Goal: Complete application form: Complete application form

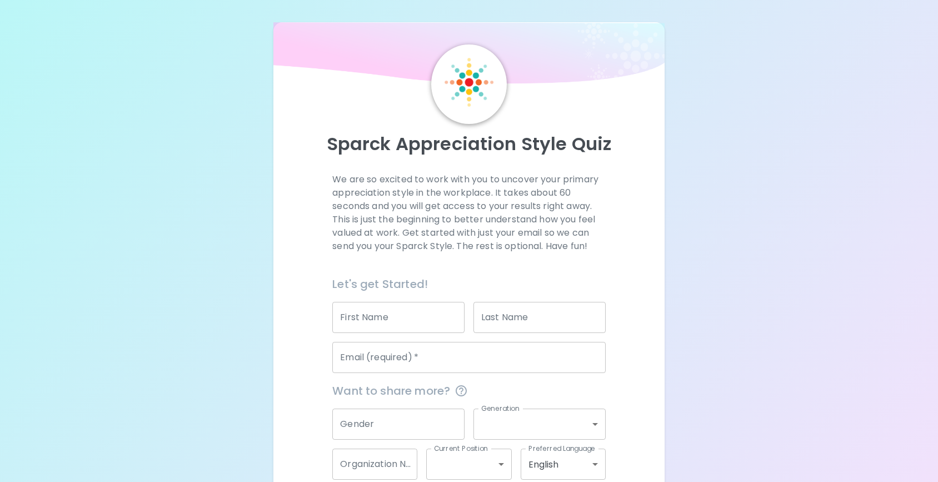
click at [384, 317] on input "First Name" at bounding box center [398, 317] width 132 height 31
type input "[PERSON_NAME]"
type input "[PERSON_NAME][EMAIL_ADDRESS][DOMAIN_NAME]"
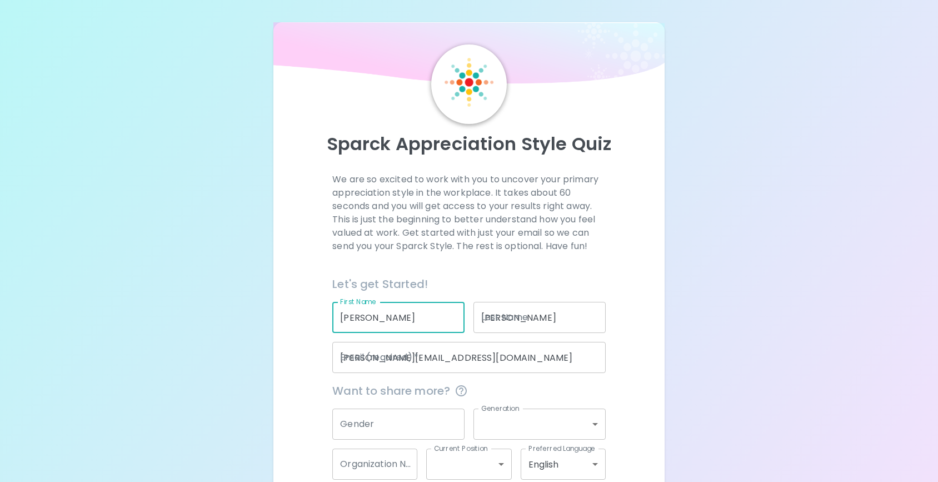
type input "[PERSON_NAME] Design & Construction"
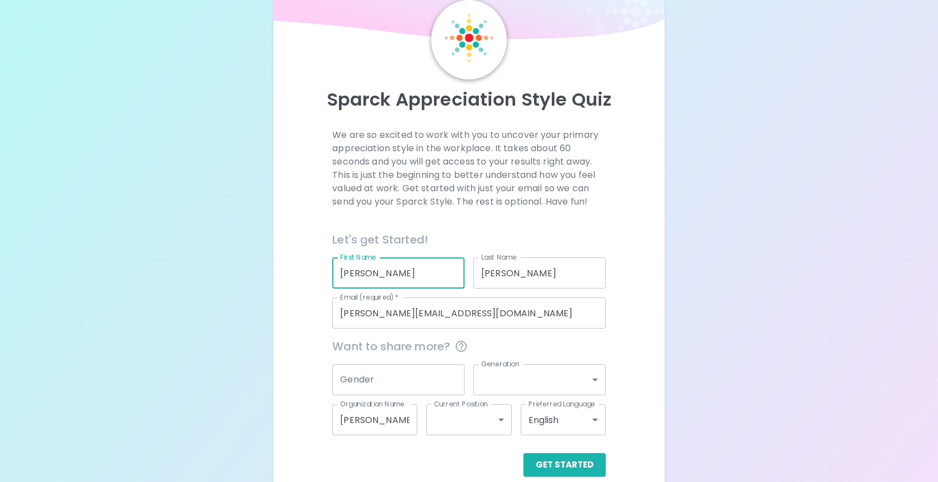
scroll to position [61, 0]
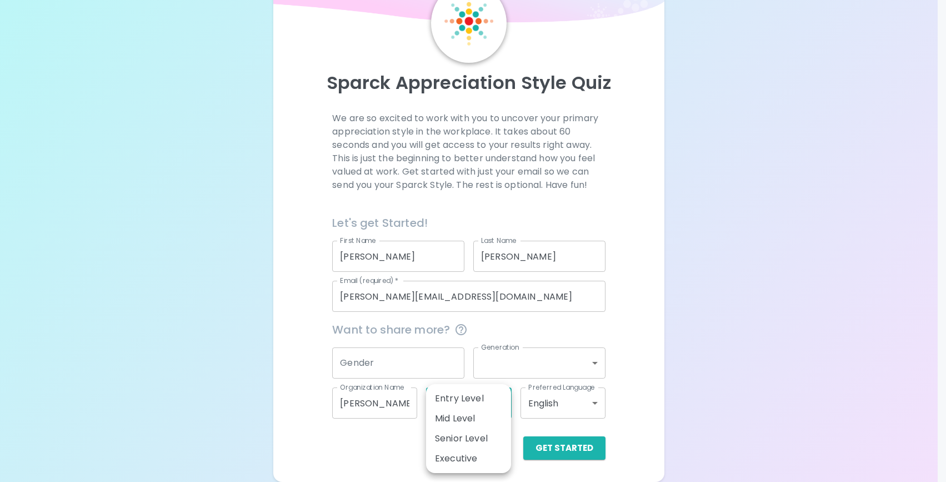
click at [506, 407] on body "Sparck Appreciation Style Quiz We are so excited to work with you to uncover yo…" at bounding box center [473, 210] width 946 height 543
click at [486, 435] on li "Senior Level" at bounding box center [468, 438] width 85 height 20
click at [497, 408] on body "Sparck Appreciation Style Quiz We are so excited to work with you to uncover yo…" at bounding box center [473, 210] width 946 height 543
click at [461, 455] on li "Executive" at bounding box center [468, 458] width 85 height 20
type input "executive"
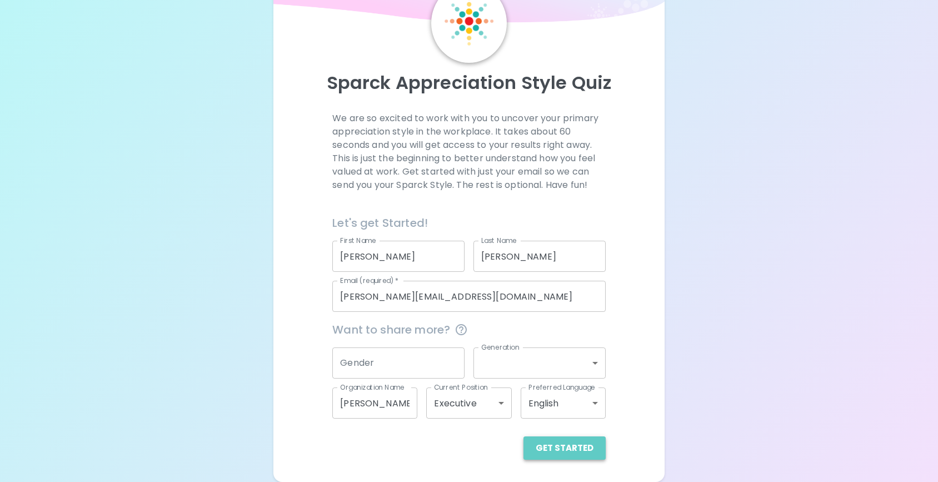
click at [567, 452] on button "Get Started" at bounding box center [564, 447] width 82 height 23
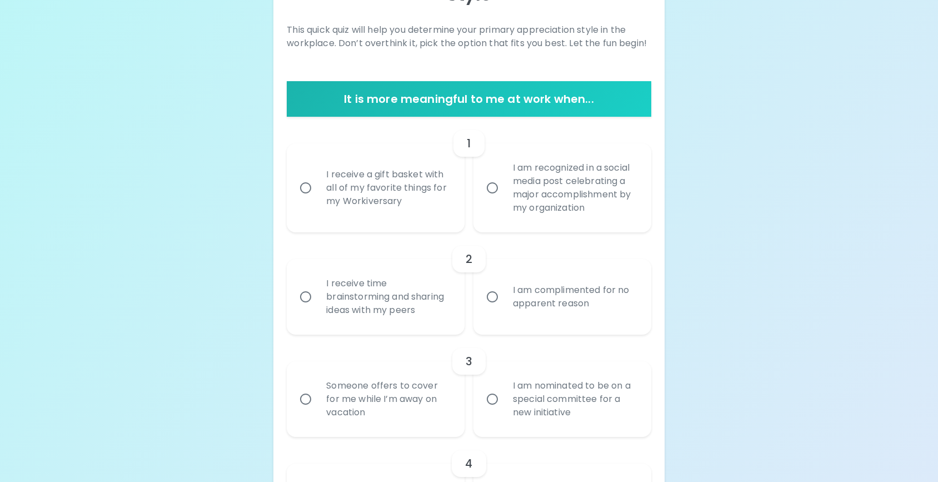
scroll to position [154, 0]
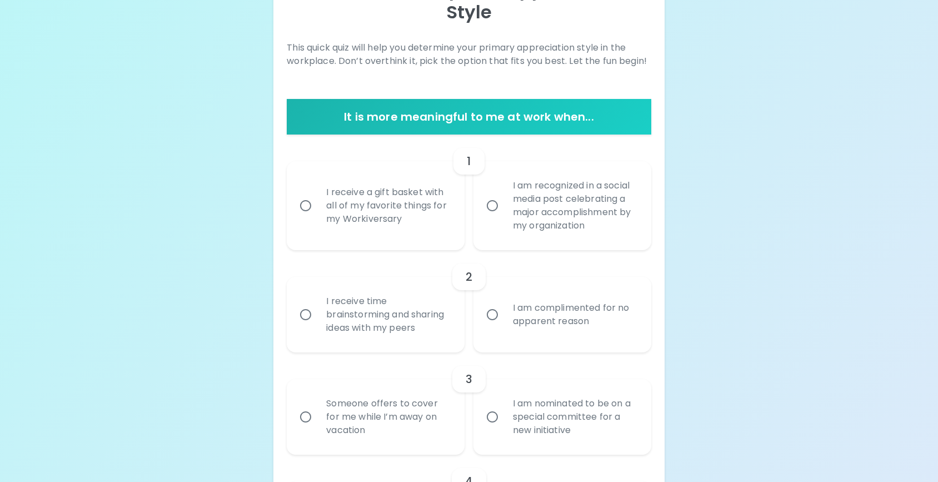
click at [493, 206] on input "I am recognized in a social media post celebrating a major accomplishment by my…" at bounding box center [492, 205] width 23 height 23
radio input "true"
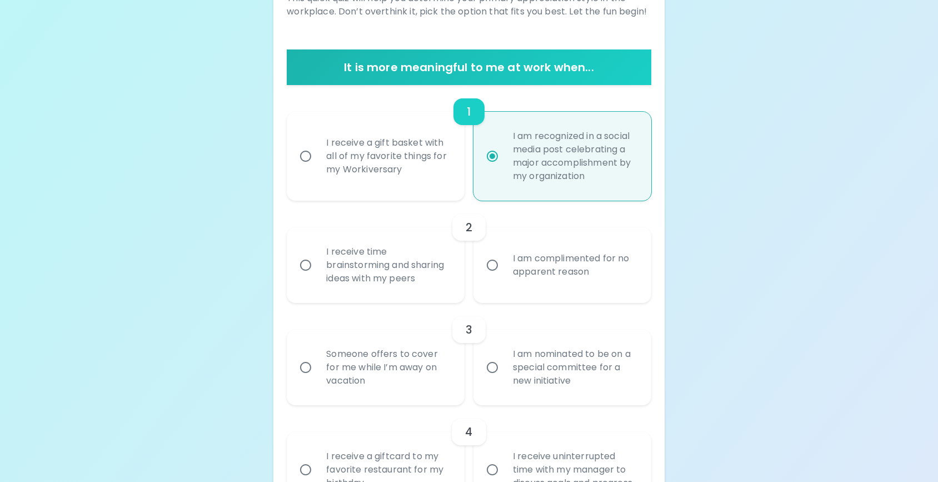
scroll to position [222, 0]
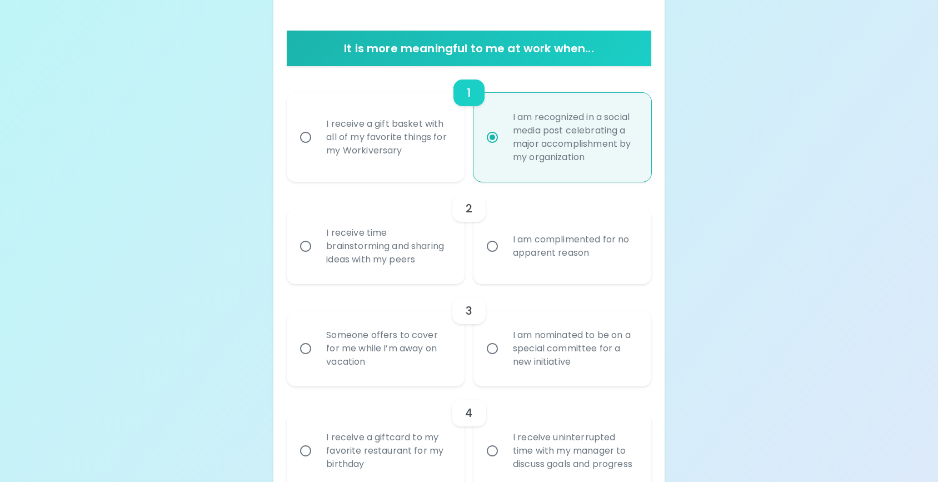
click at [306, 247] on input "I receive time brainstorming and sharing ideas with my peers" at bounding box center [305, 245] width 23 height 23
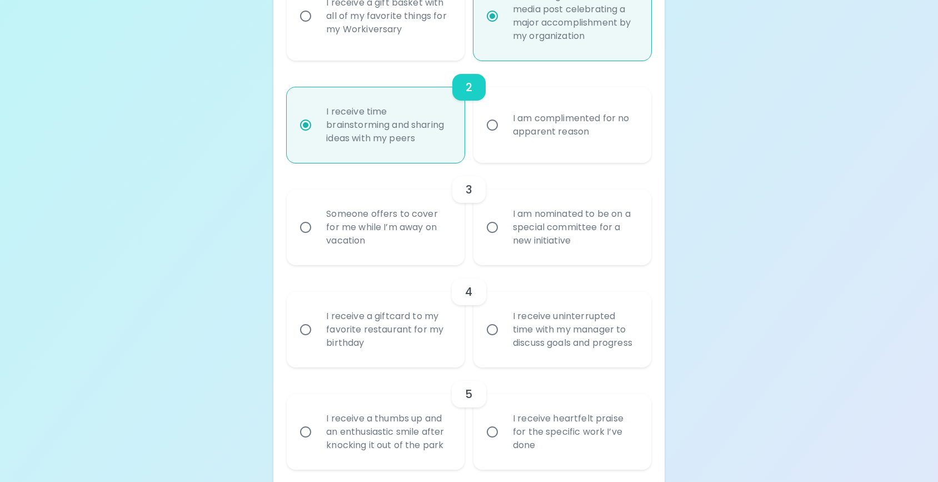
scroll to position [349, 0]
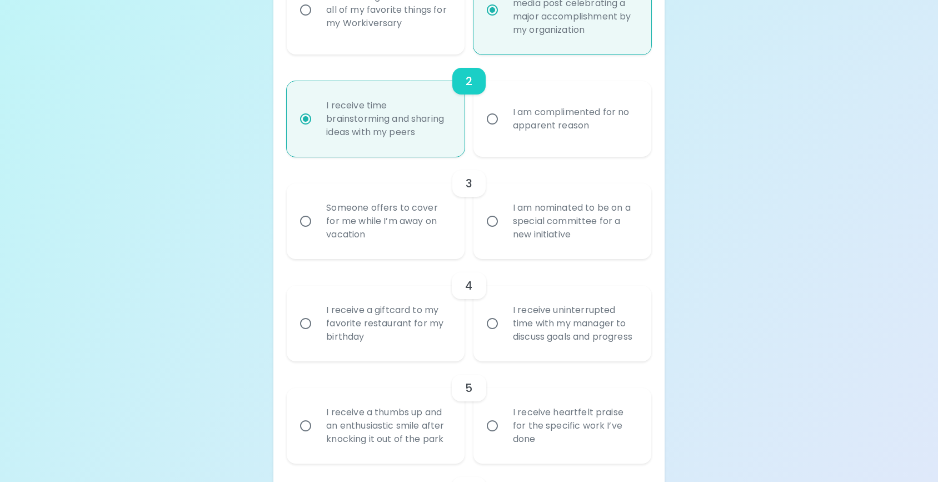
radio input "true"
click at [304, 226] on input "Someone offers to cover for me while I’m away on vacation" at bounding box center [305, 220] width 23 height 23
radio input "false"
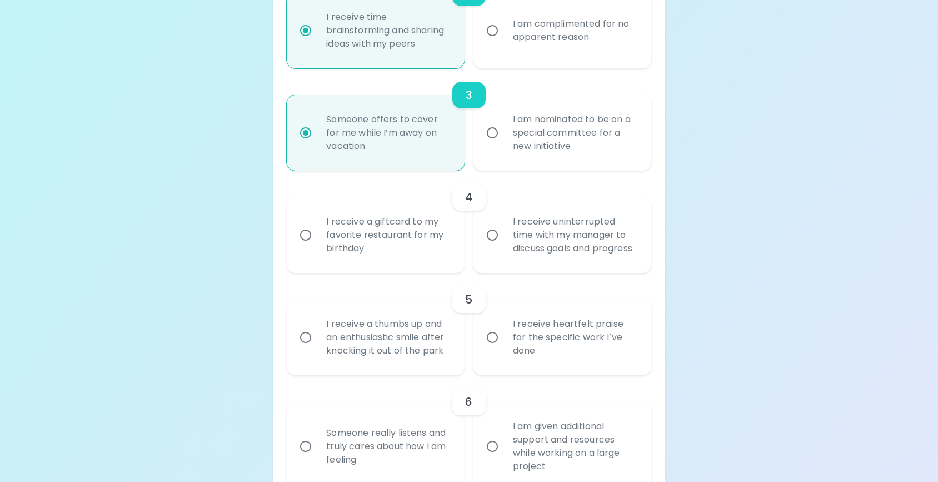
scroll to position [438, 0]
radio input "true"
click at [305, 241] on input "I receive a giftcard to my favorite restaurant for my birthday" at bounding box center [305, 234] width 23 height 23
radio input "false"
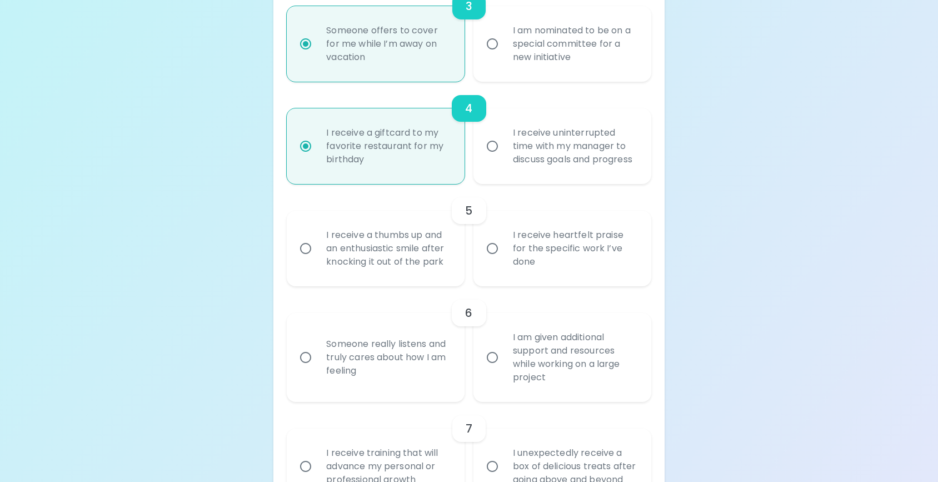
scroll to position [527, 0]
radio input "true"
click at [493, 257] on input "I receive heartfelt praise for the specific work I’ve done" at bounding box center [492, 247] width 23 height 23
radio input "false"
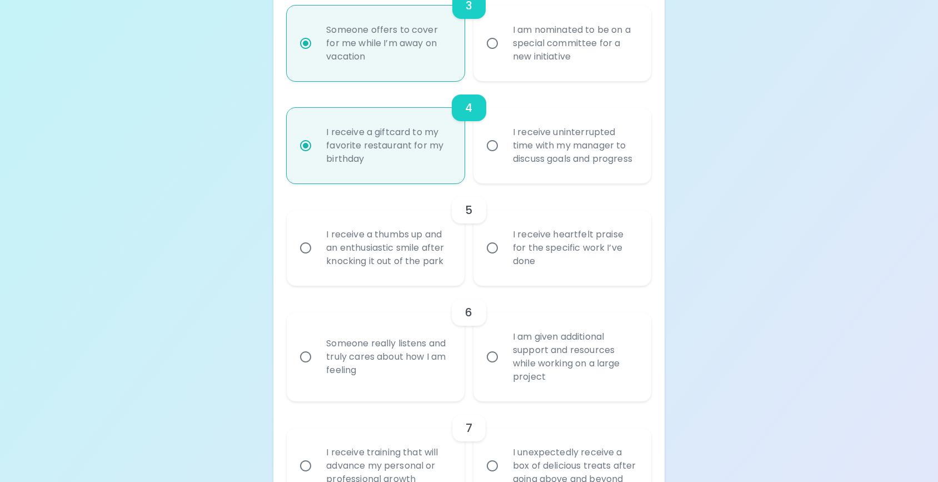
radio input "false"
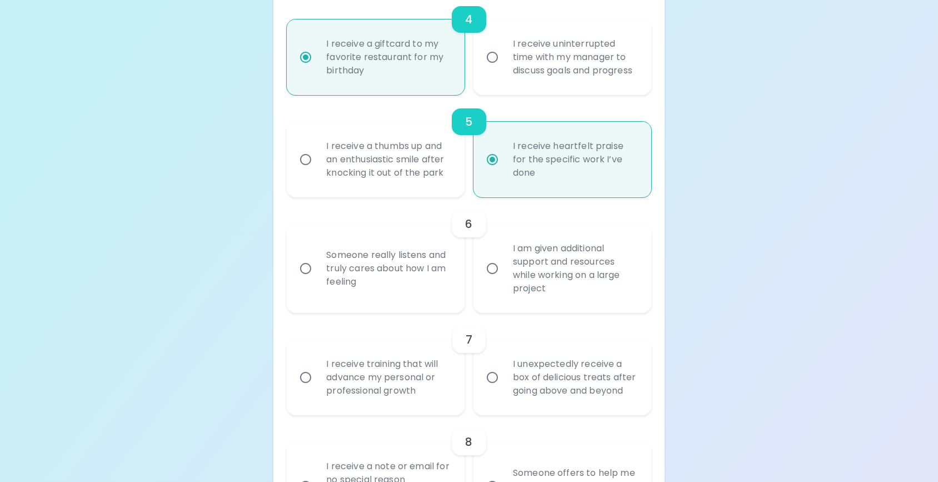
scroll to position [616, 0]
radio input "true"
click at [305, 279] on input "Someone really listens and truly cares about how I am feeling" at bounding box center [305, 267] width 23 height 23
radio input "false"
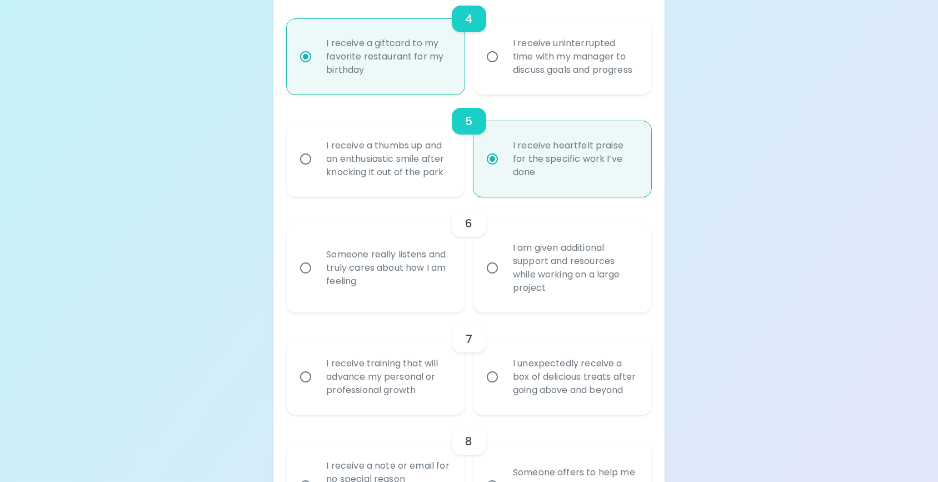
radio input "false"
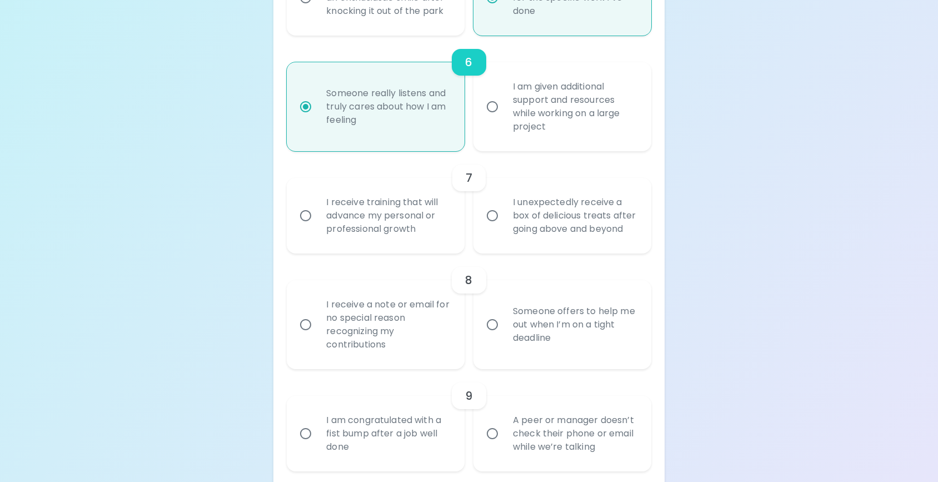
scroll to position [780, 0]
radio input "true"
click at [308, 334] on input "I receive a note or email for no special reason recognizing my contributions" at bounding box center [305, 322] width 23 height 23
radio input "false"
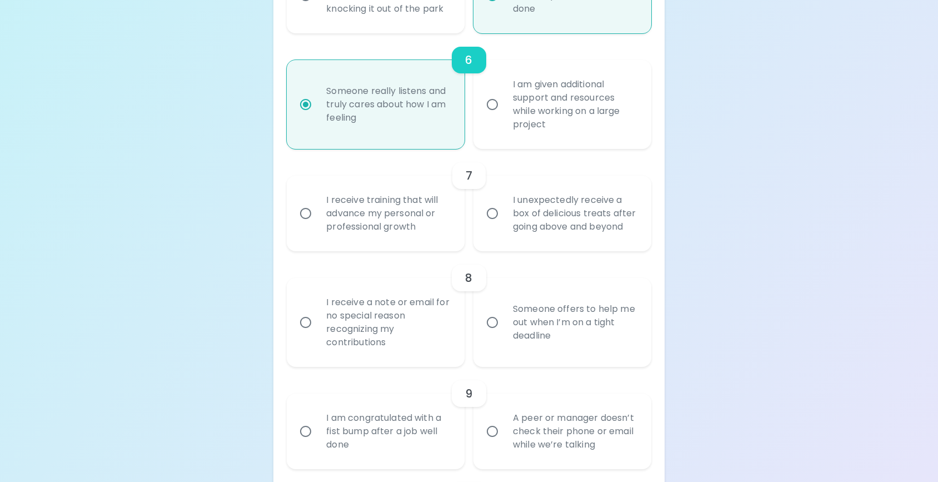
radio input "false"
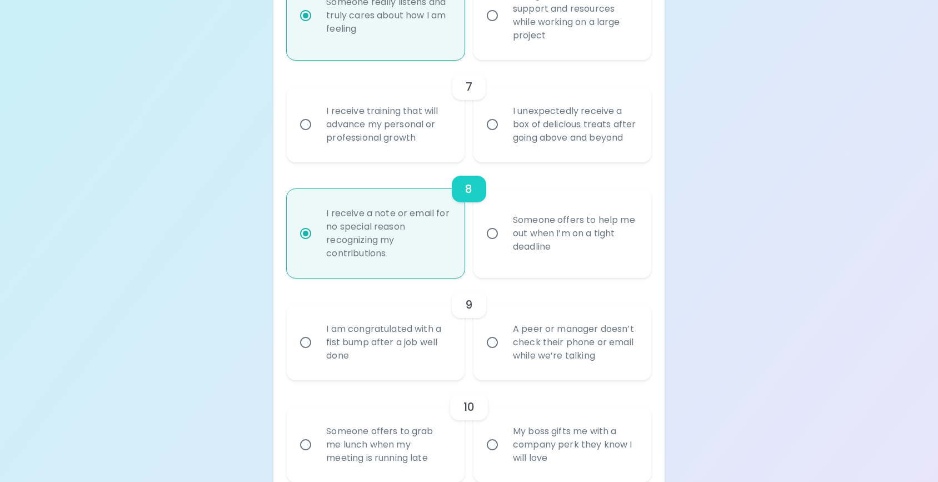
scroll to position [868, 0]
radio input "true"
click at [495, 136] on input "I unexpectedly receive a box of delicious treats after going above and beyond" at bounding box center [492, 124] width 23 height 23
radio input "false"
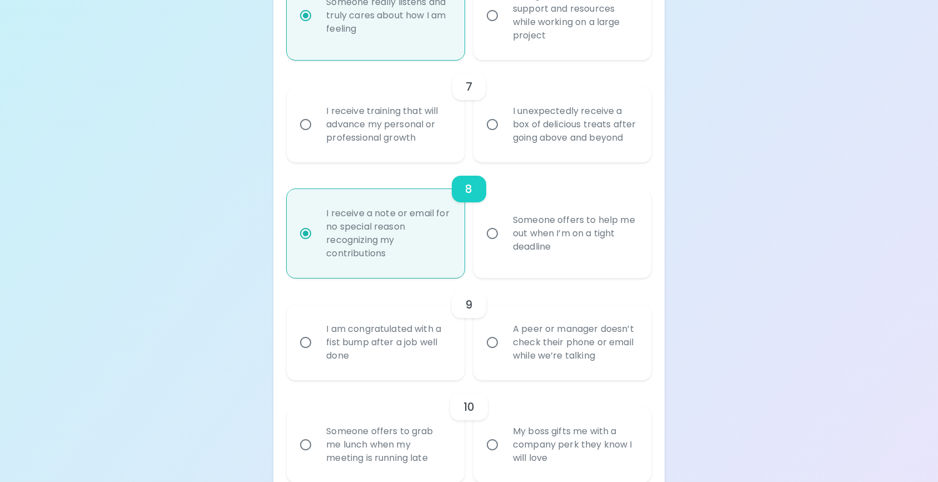
radio input "false"
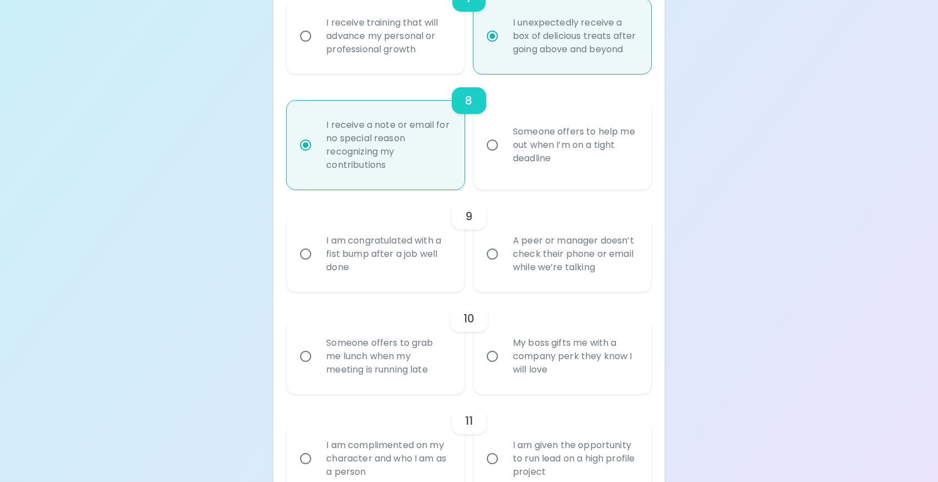
scroll to position [957, 0]
radio input "true"
click at [493, 265] on input "A peer or manager doesn’t check their phone or email while we’re talking" at bounding box center [492, 253] width 23 height 23
radio input "false"
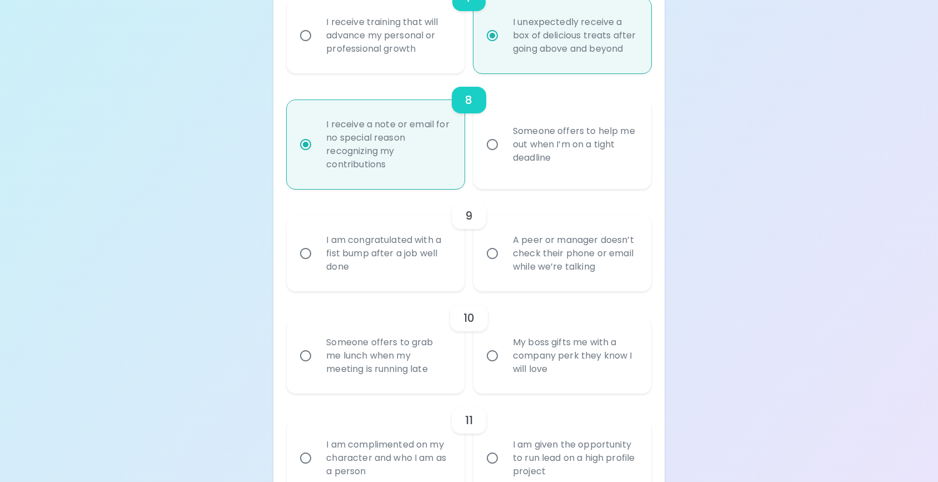
radio input "false"
radio input "true"
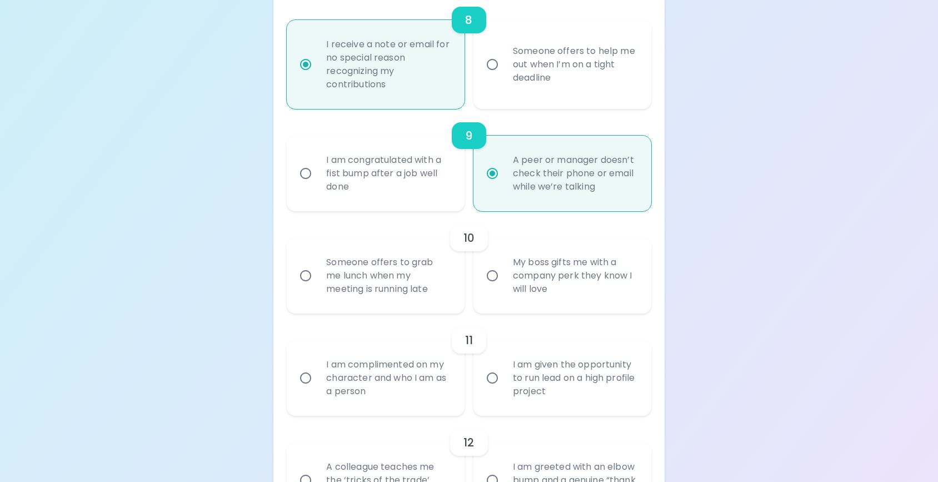
scroll to position [1046, 0]
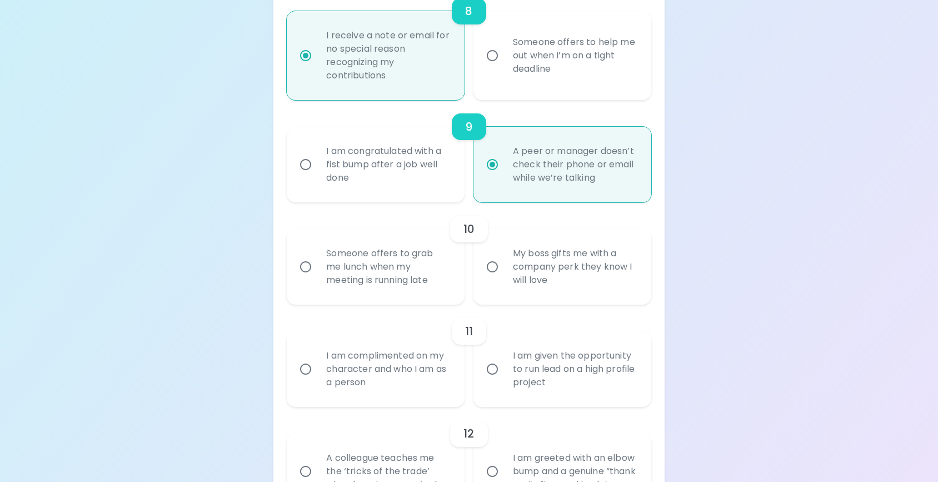
radio input "true"
click at [492, 278] on input "My boss gifts me with a company perk they know I will love" at bounding box center [492, 266] width 23 height 23
radio input "false"
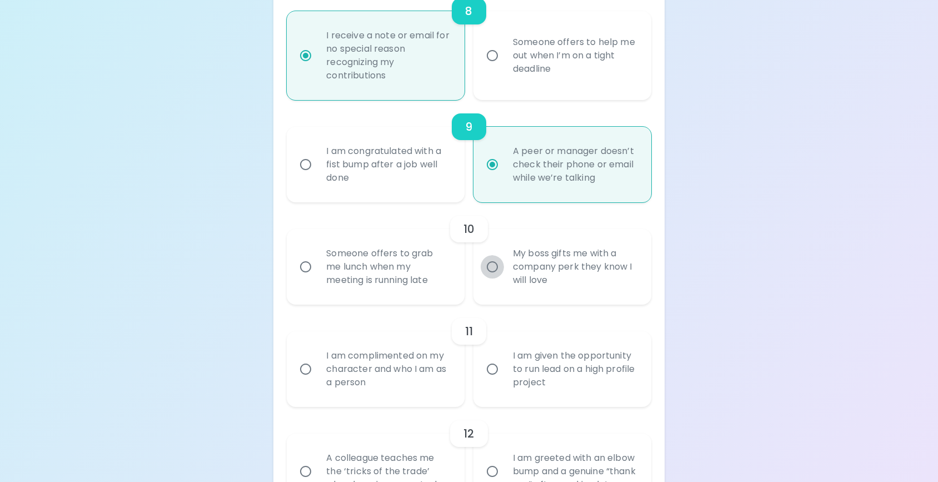
radio input "false"
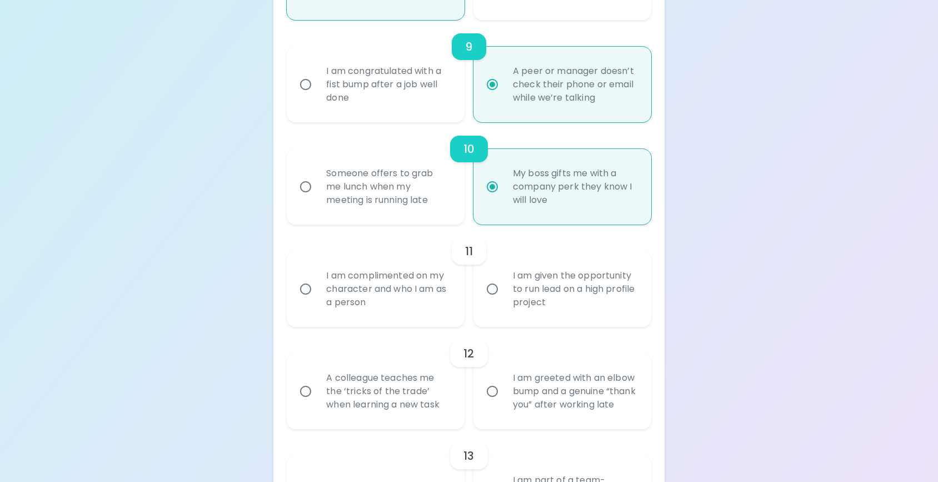
scroll to position [1135, 0]
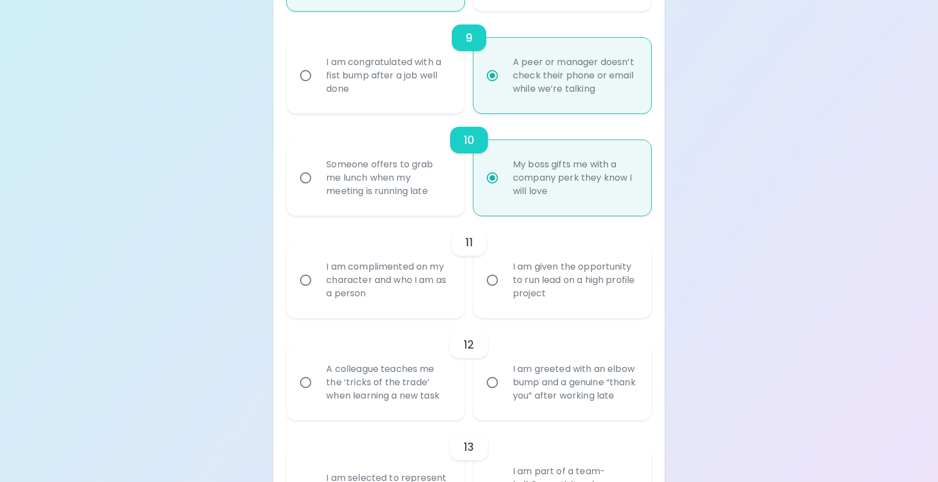
radio input "true"
click at [305, 292] on input "I am complimented on my character and who I am as a person" at bounding box center [305, 279] width 23 height 23
radio input "false"
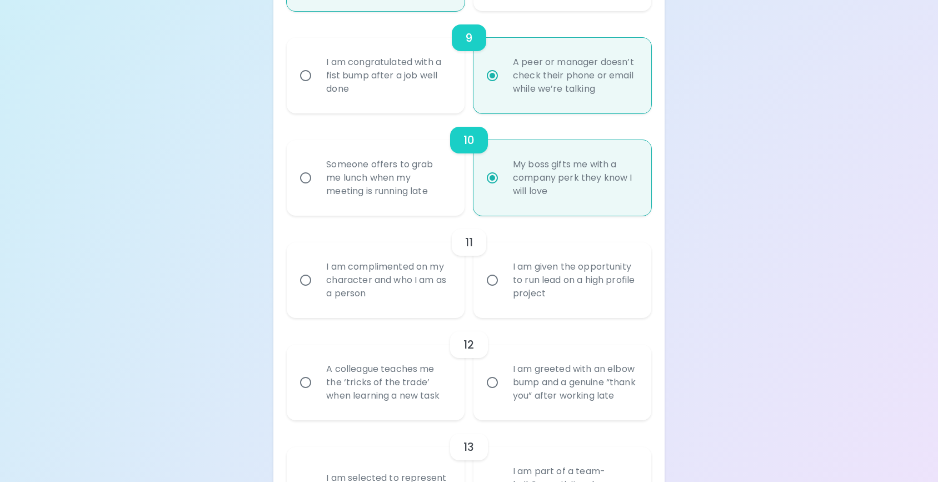
radio input "false"
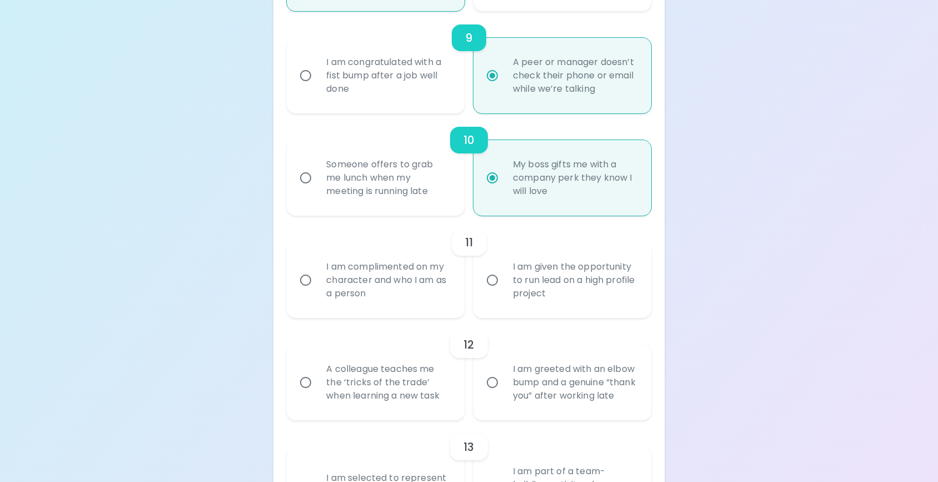
radio input "false"
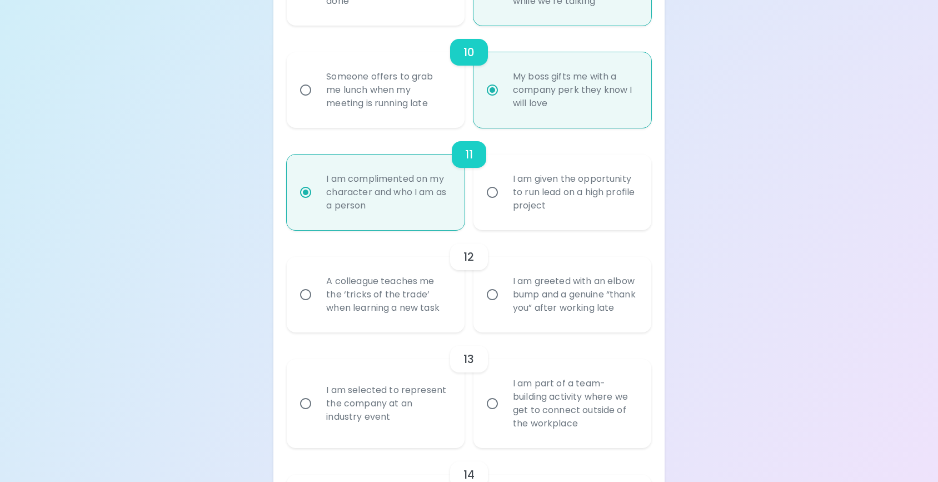
scroll to position [1224, 0]
radio input "true"
click at [307, 305] on input "A colleague teaches me the ‘tricks of the trade’ when learning a new task" at bounding box center [305, 293] width 23 height 23
radio input "false"
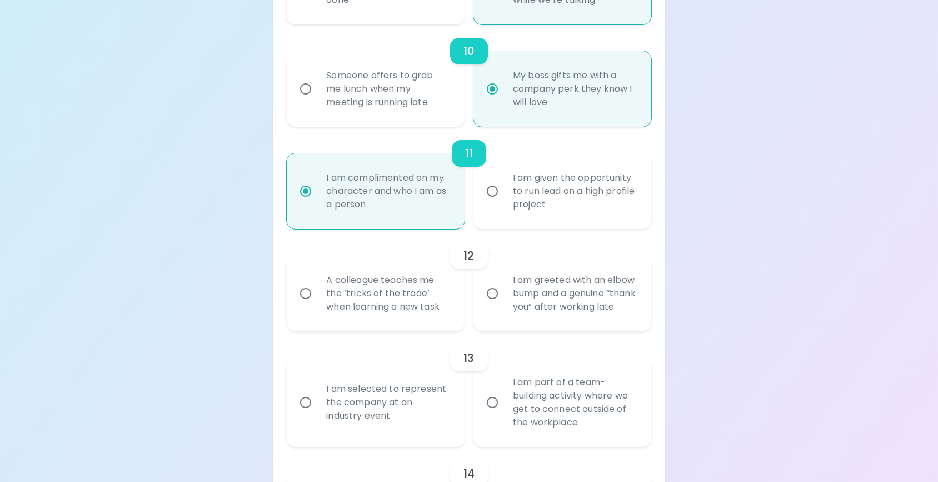
radio input "false"
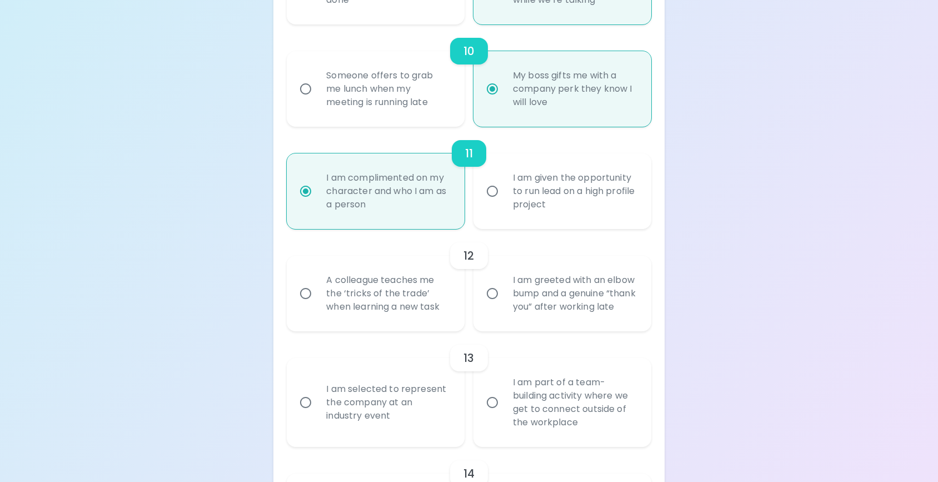
radio input "false"
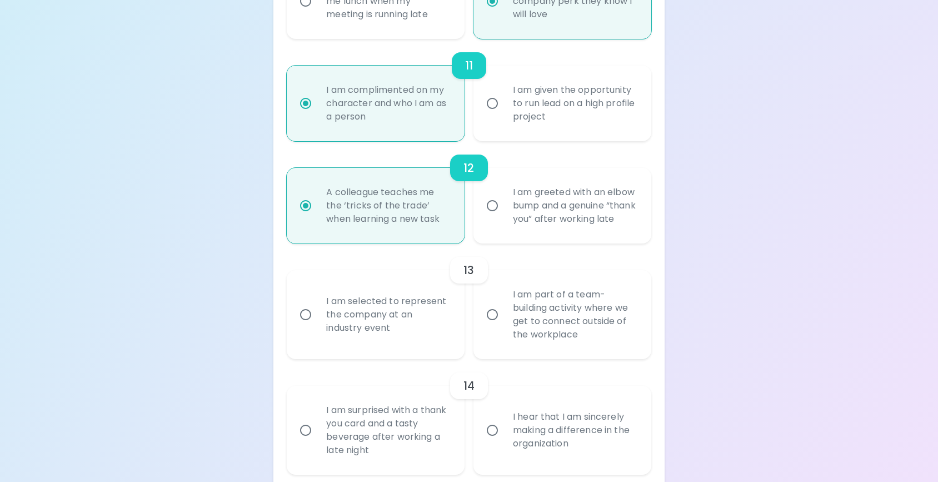
scroll to position [1313, 0]
radio input "true"
drag, startPoint x: 492, startPoint y: 340, endPoint x: 571, endPoint y: 342, distance: 78.9
click at [492, 325] on input "I am part of a team-building activity where we get to connect outside of the wo…" at bounding box center [492, 313] width 23 height 23
radio input "false"
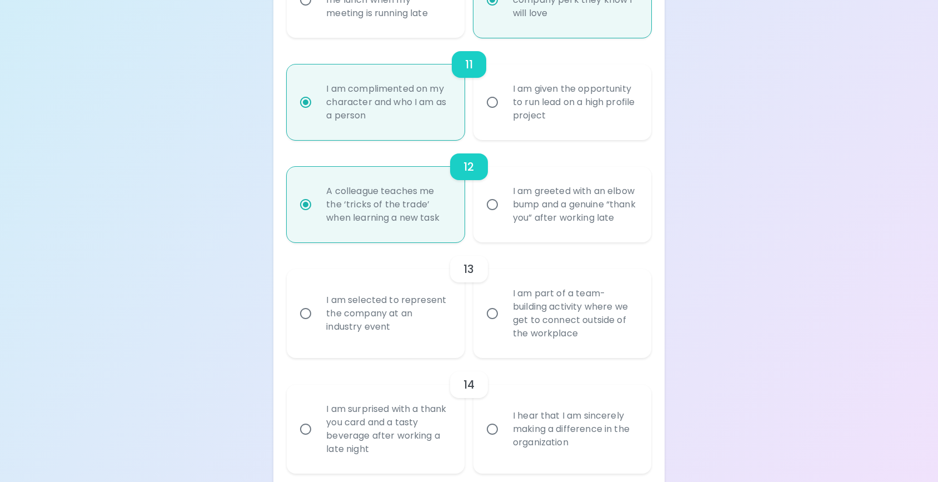
radio input "false"
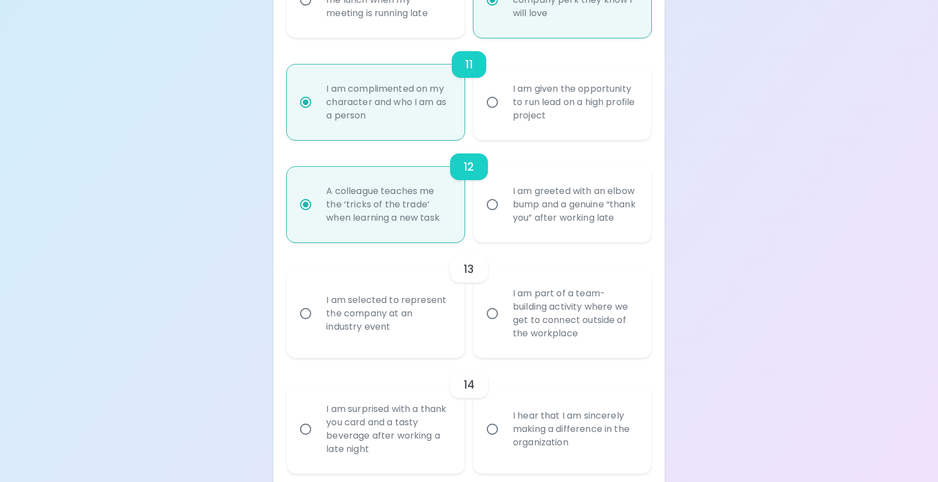
radio input "false"
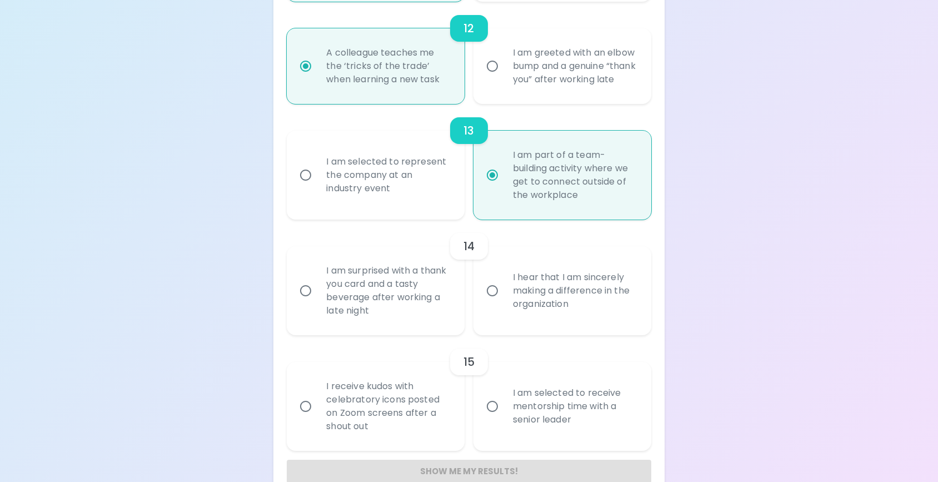
scroll to position [1454, 0]
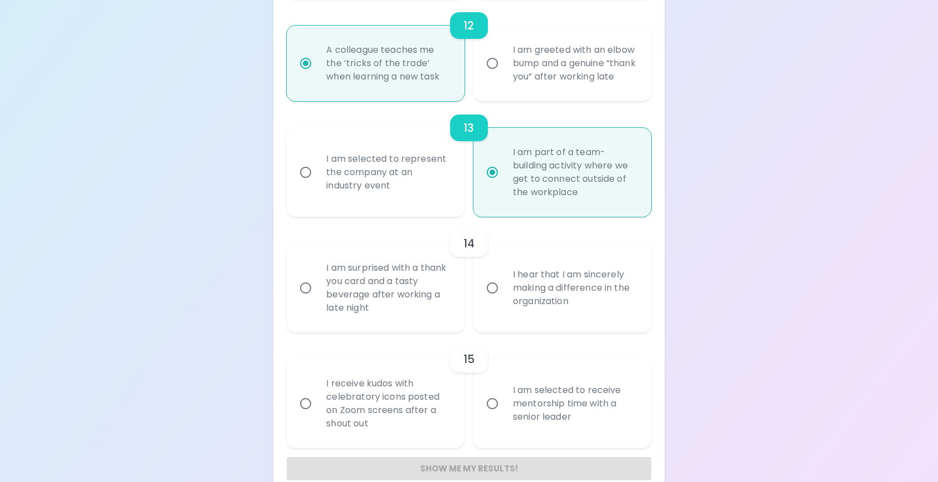
radio input "true"
click at [496, 299] on input "I hear that I am sincerely making a difference in the organization" at bounding box center [492, 287] width 23 height 23
radio input "false"
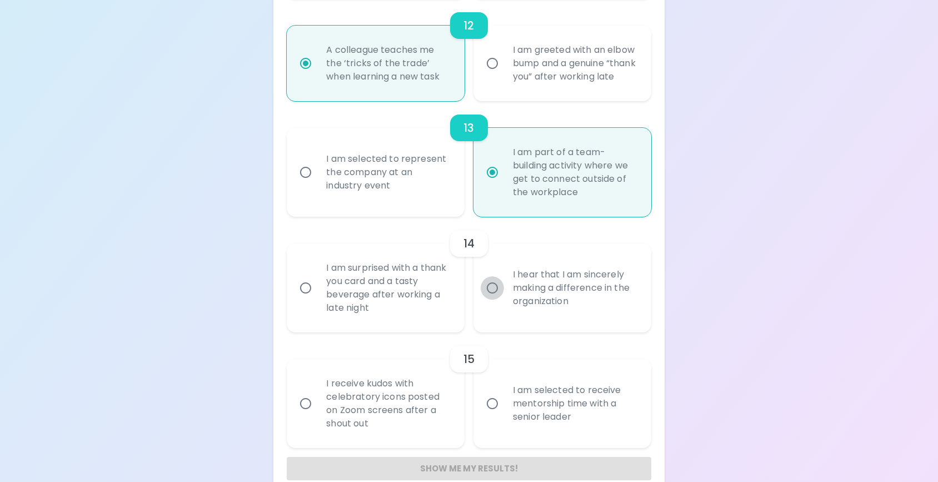
radio input "false"
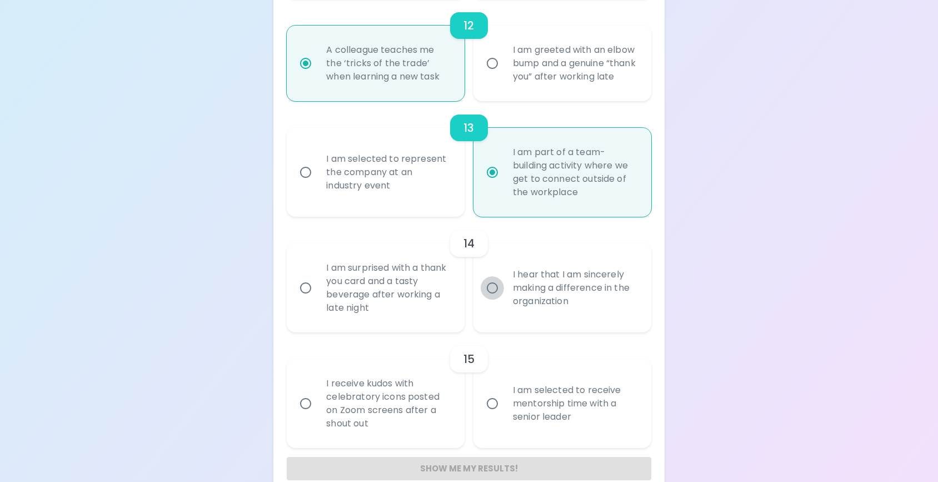
radio input "false"
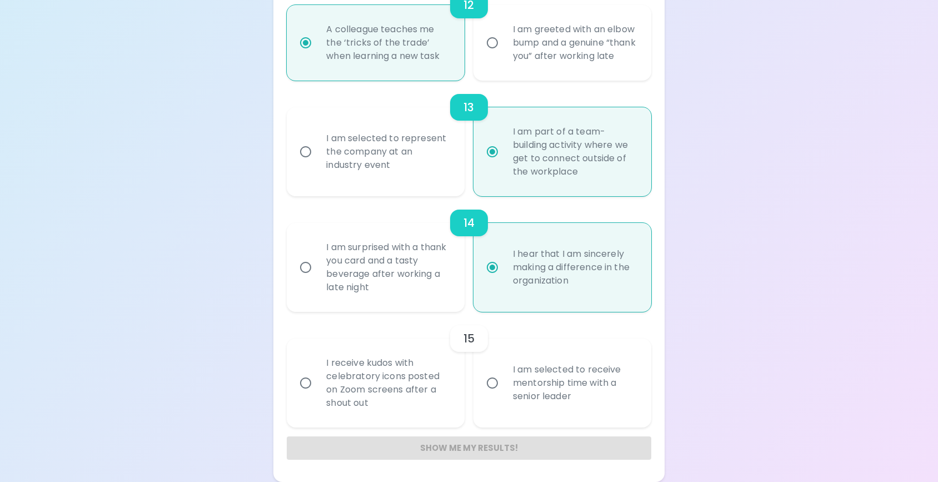
scroll to position [1501, 0]
radio input "true"
click at [308, 267] on input "I am surprised with a thank you card and a tasty beverage after working a late …" at bounding box center [305, 267] width 23 height 23
radio input "false"
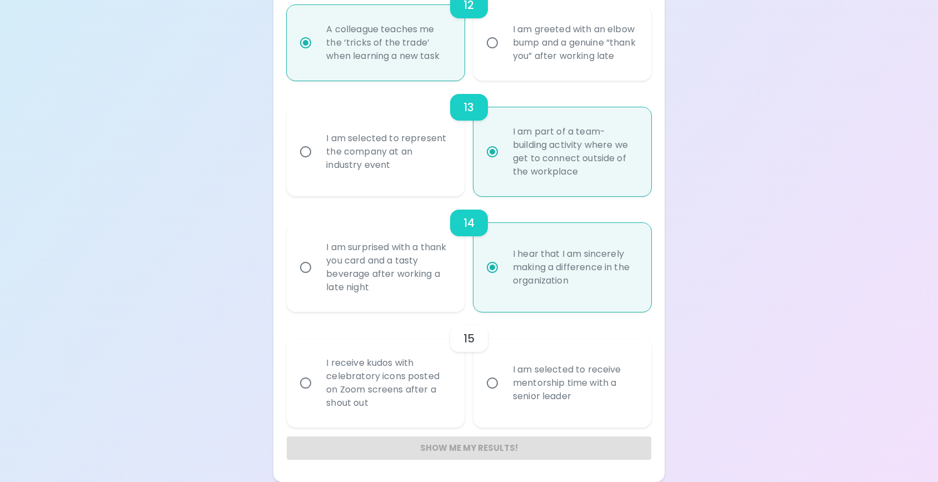
radio input "false"
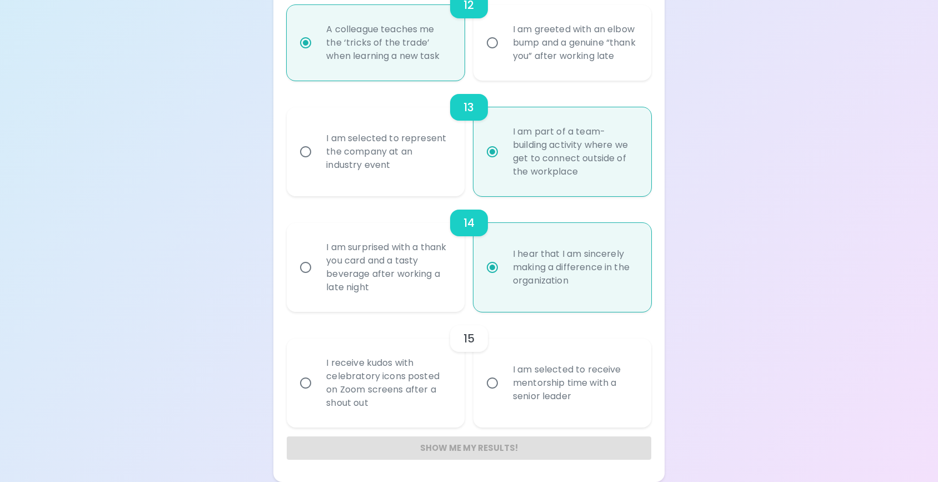
radio input "false"
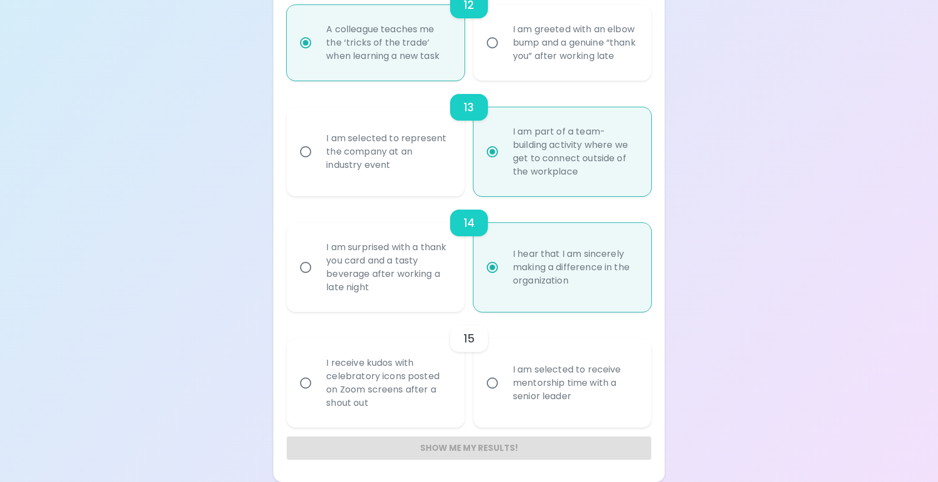
radio input "true"
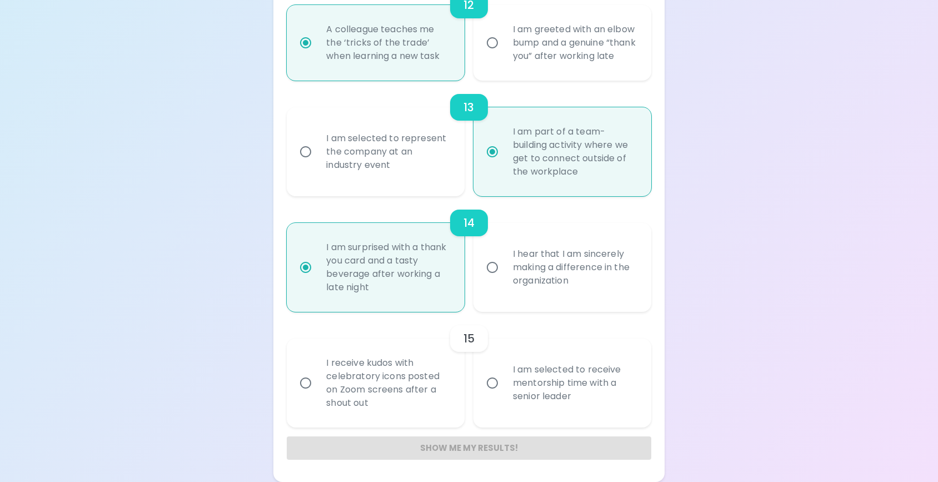
radio input "true"
click at [492, 383] on input "I am selected to receive mentorship time with a senior leader" at bounding box center [492, 382] width 23 height 23
radio input "false"
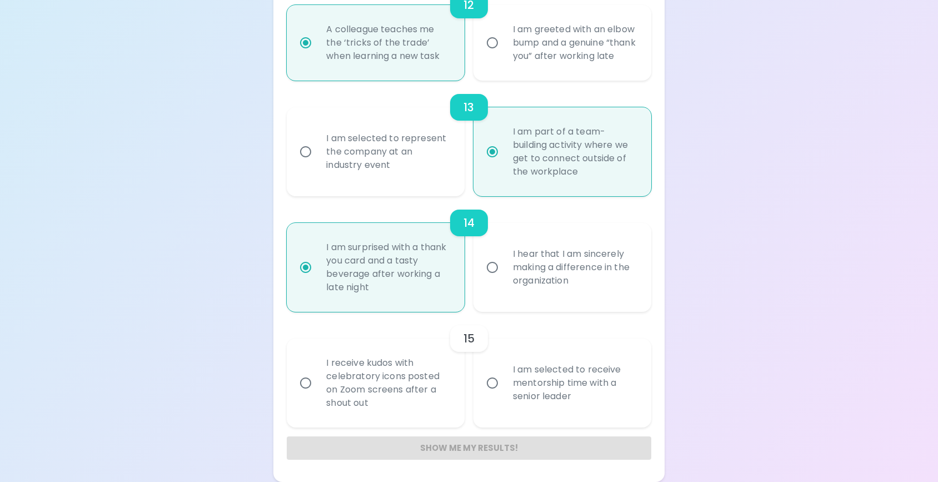
radio input "false"
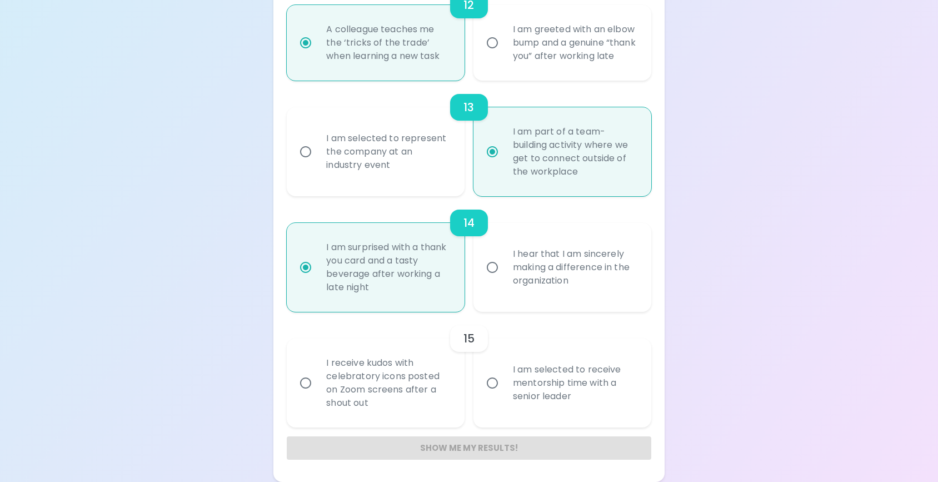
radio input "false"
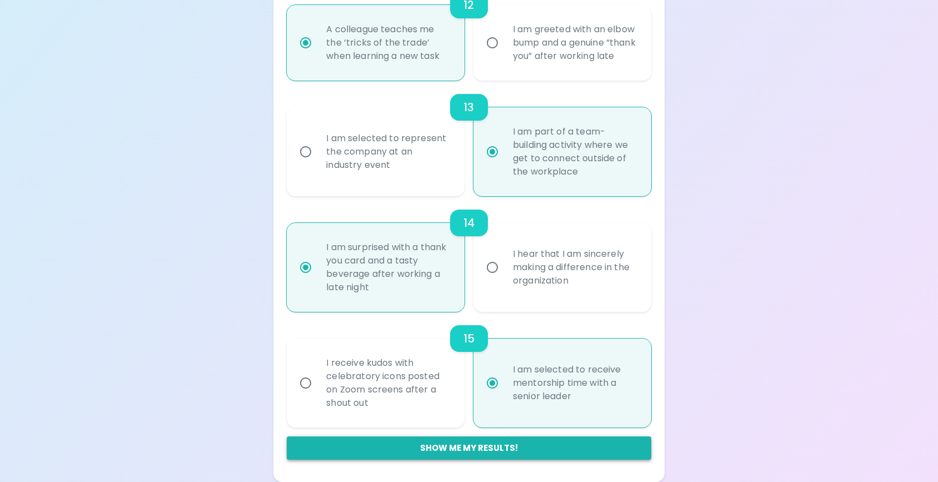
radio input "true"
click at [455, 451] on button "Show me my results!" at bounding box center [469, 447] width 364 height 23
radio input "false"
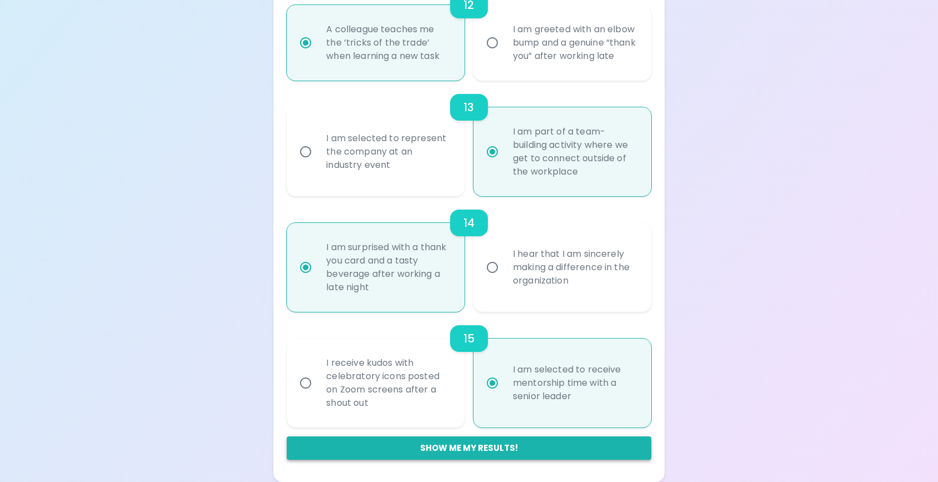
radio input "false"
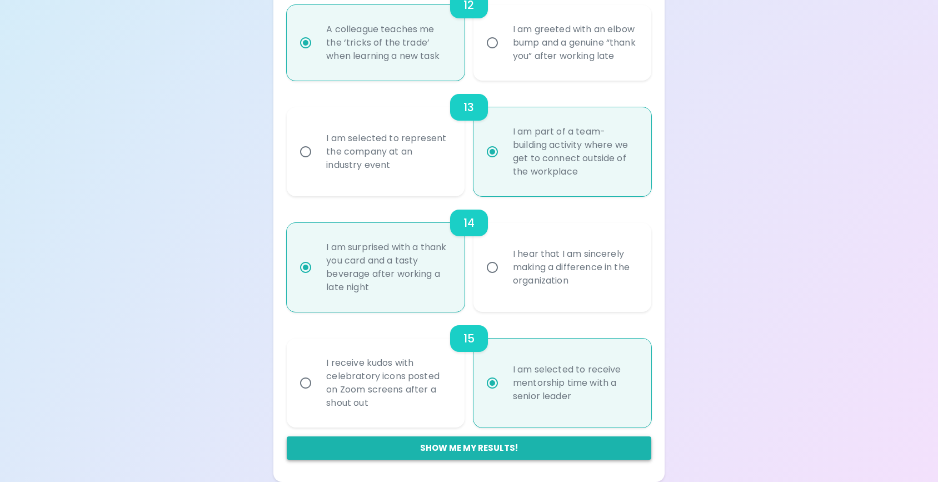
radio input "false"
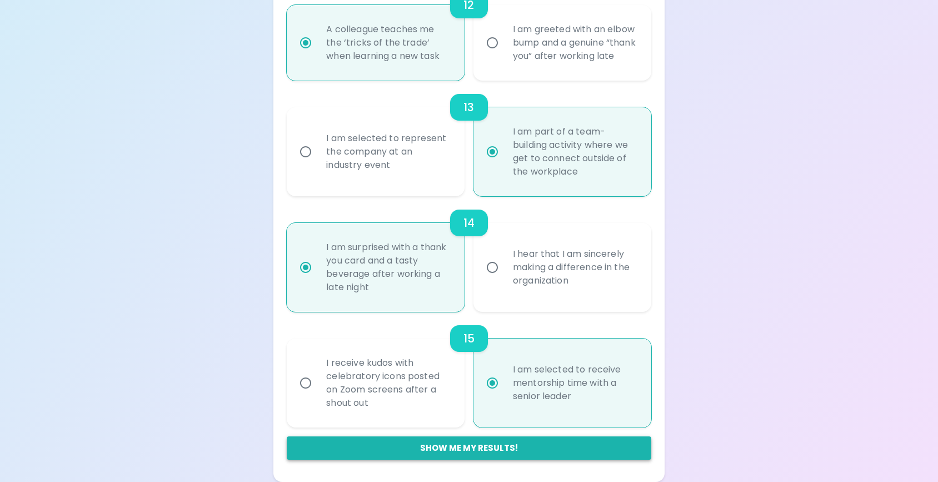
radio input "false"
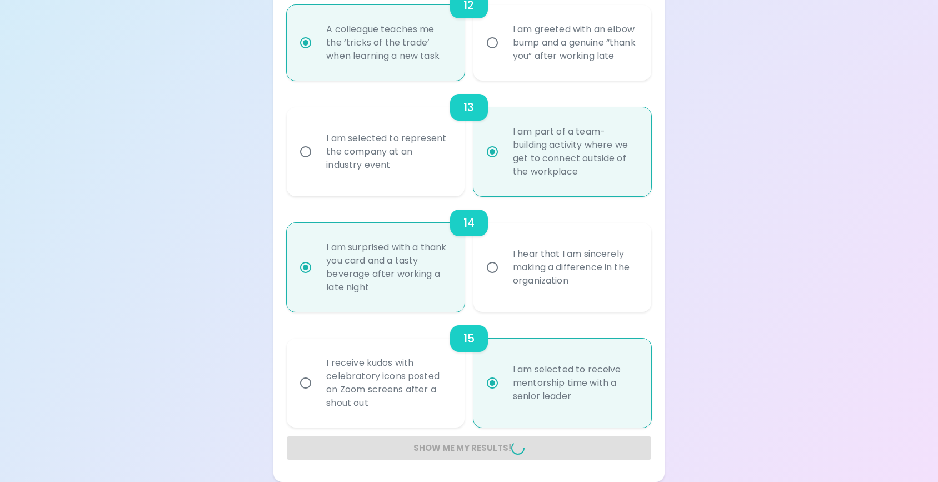
radio input "false"
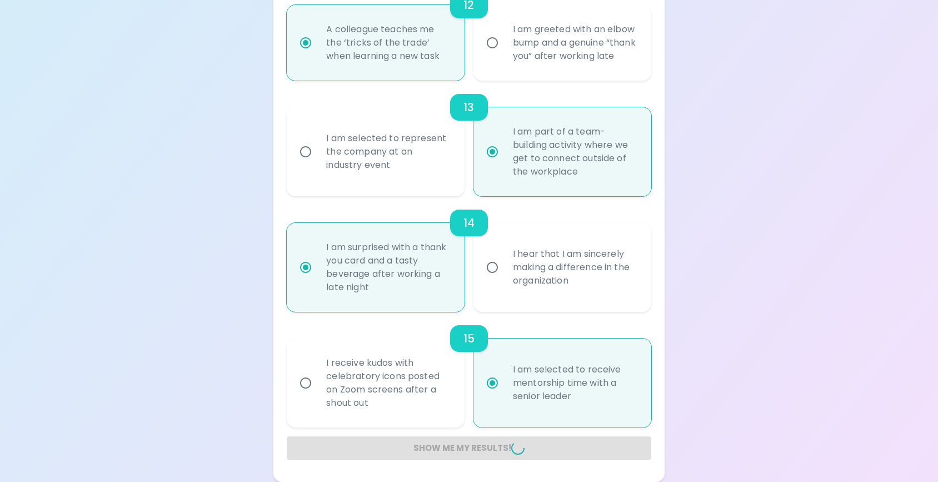
radio input "false"
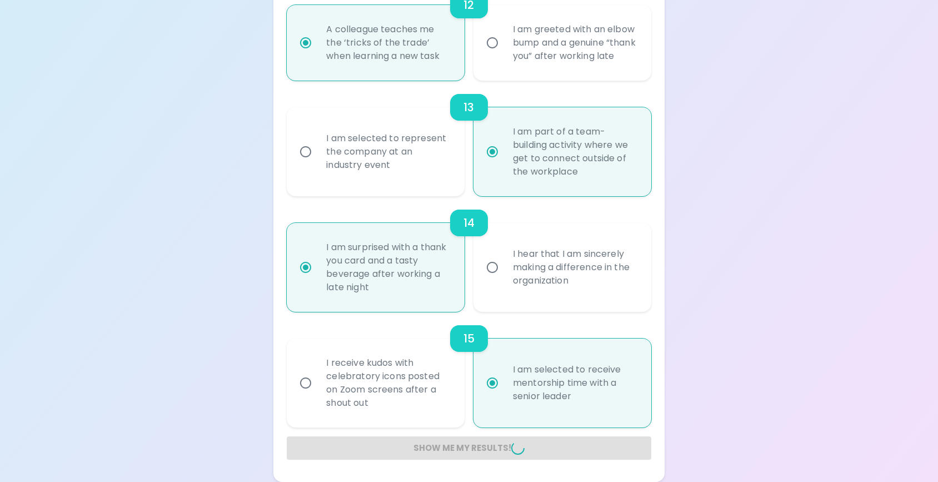
radio input "false"
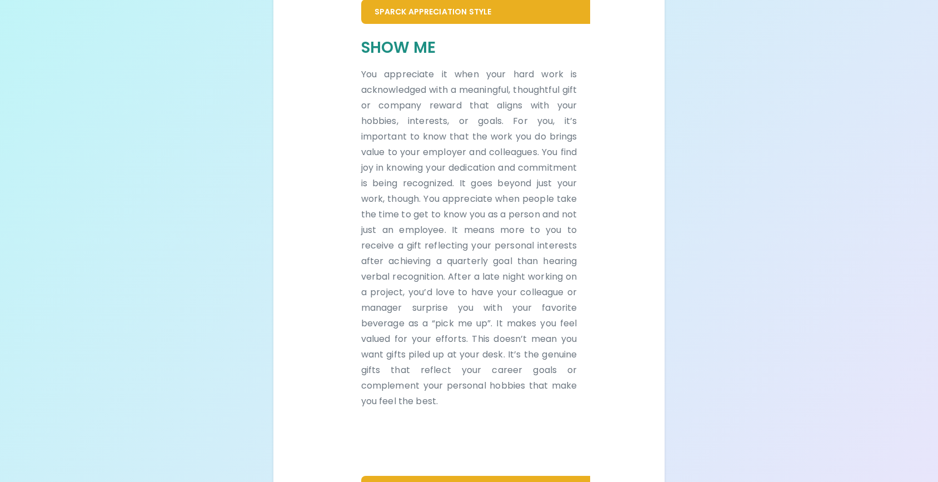
scroll to position [225, 0]
